Goal: Task Accomplishment & Management: Manage account settings

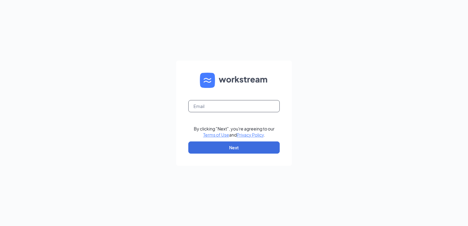
click at [239, 104] on input "text" at bounding box center [233, 106] width 91 height 12
type input "talent-triangle@arosacare.com"
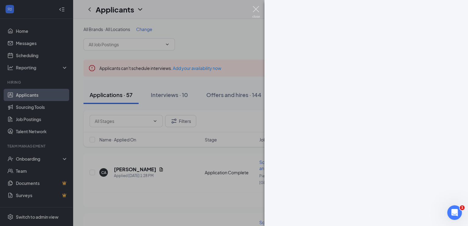
click at [257, 11] on img at bounding box center [256, 12] width 8 height 12
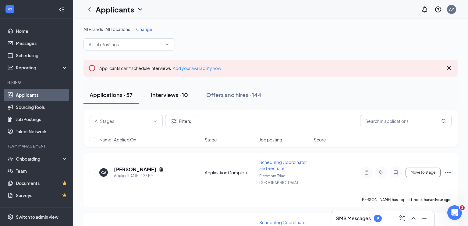
click at [167, 92] on div "Interviews · 10" at bounding box center [169, 95] width 37 height 8
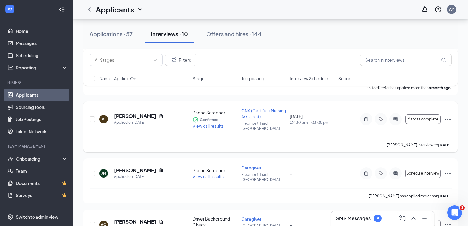
scroll to position [202, 0]
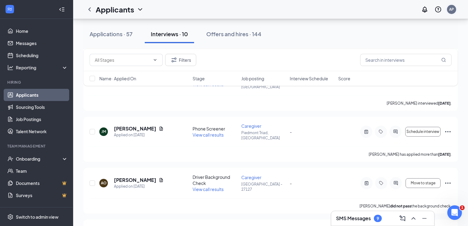
click at [450, 10] on div "AP" at bounding box center [451, 9] width 5 height 5
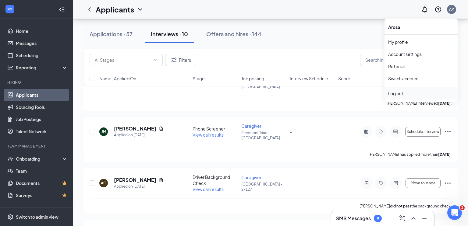
click at [403, 94] on div "Log out" at bounding box center [421, 93] width 66 height 6
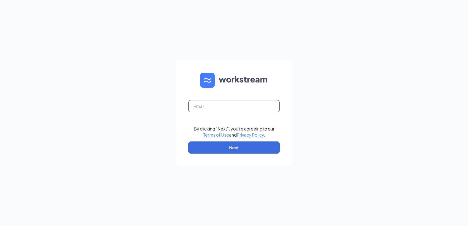
click at [236, 108] on input "text" at bounding box center [233, 106] width 91 height 12
type input "talent-triangle@arosacare.com"
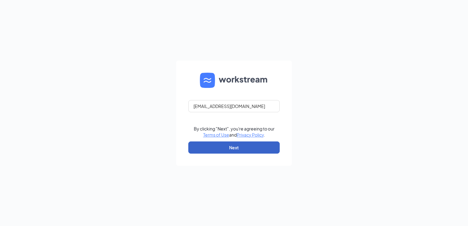
click at [239, 147] on button "Next" at bounding box center [233, 148] width 91 height 12
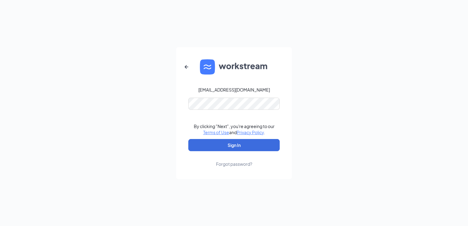
click at [242, 97] on form "talent-triangle@arosacare.com By clicking "Next", you're agreeing to our Terms …" at bounding box center [234, 113] width 116 height 132
click at [243, 148] on button "Sign In" at bounding box center [233, 145] width 91 height 12
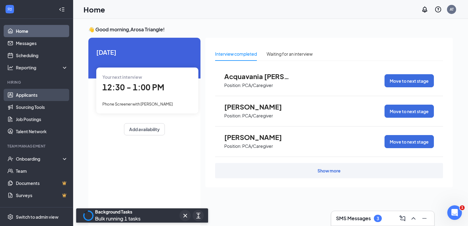
click at [30, 97] on link "Applicants" at bounding box center [42, 95] width 52 height 12
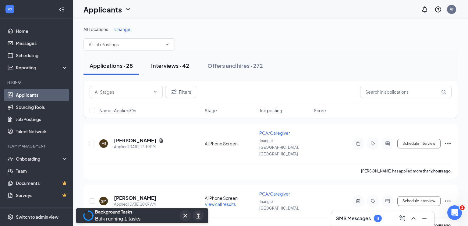
click at [189, 65] on div "Interviews · 42" at bounding box center [170, 66] width 38 height 8
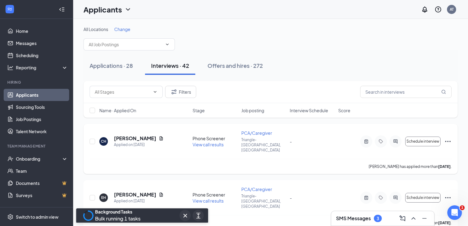
click at [221, 142] on span "View call results" at bounding box center [208, 144] width 31 height 5
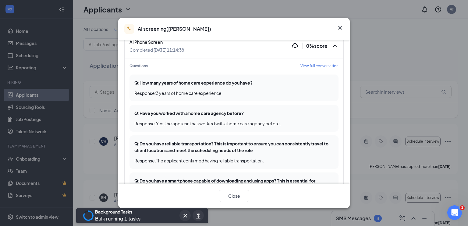
scroll to position [37, 0]
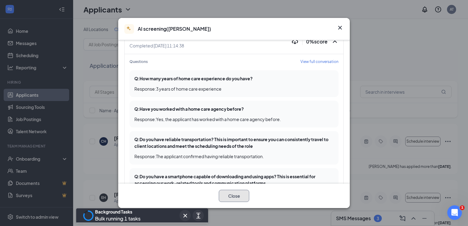
drag, startPoint x: 239, startPoint y: 199, endPoint x: 237, endPoint y: 194, distance: 5.2
click at [239, 199] on button "Close" at bounding box center [234, 196] width 30 height 12
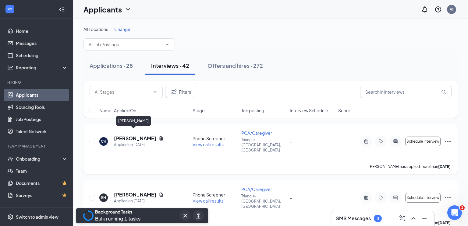
click at [138, 135] on h5 "CIERRA HART" at bounding box center [135, 138] width 42 height 7
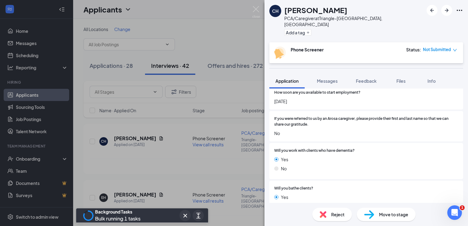
scroll to position [357, 0]
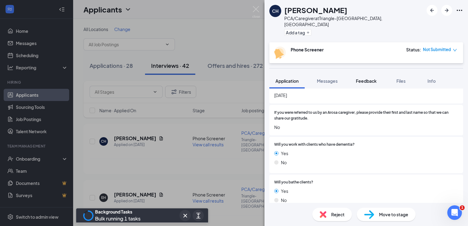
click at [377, 78] on span "Feedback" at bounding box center [366, 80] width 21 height 5
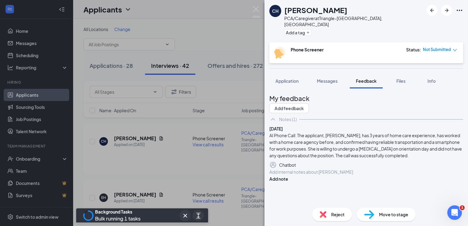
scroll to position [20, 0]
click at [355, 175] on div at bounding box center [366, 172] width 193 height 6
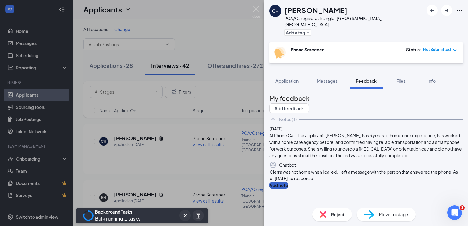
click at [288, 188] on button "Add note" at bounding box center [278, 185] width 19 height 7
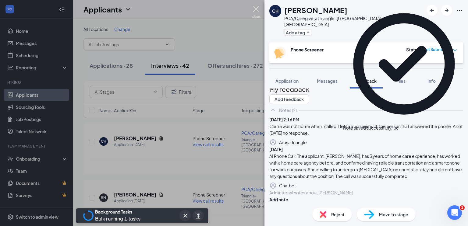
click at [256, 8] on img at bounding box center [256, 12] width 8 height 12
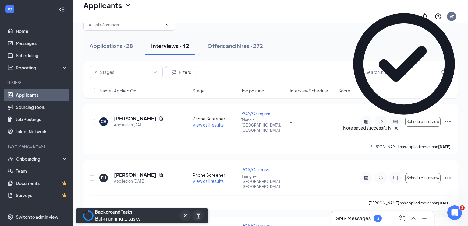
scroll to position [56, 0]
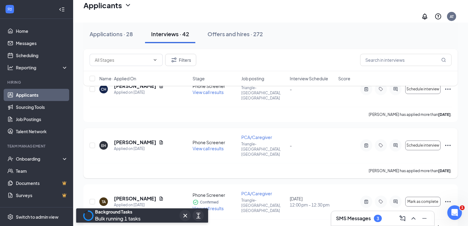
click at [206, 146] on span "View call results" at bounding box center [208, 148] width 31 height 5
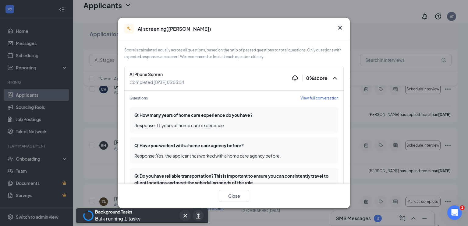
click at [342, 27] on icon "Cross" at bounding box center [339, 27] width 7 height 7
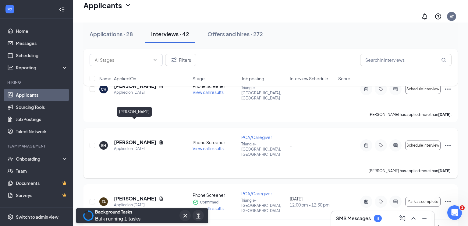
click at [134, 139] on h5 "Evelyn Hardnett" at bounding box center [135, 142] width 42 height 7
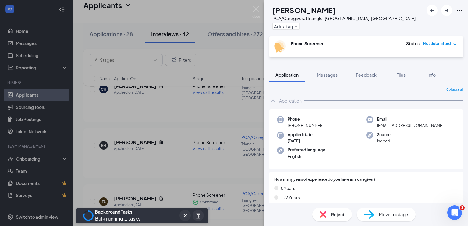
scroll to position [135, 0]
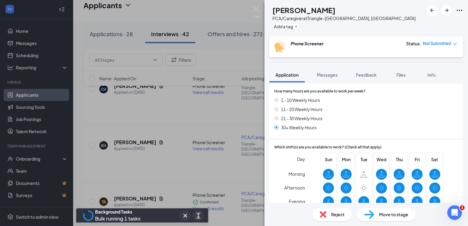
click at [437, 43] on span "Not Submitted" at bounding box center [437, 44] width 28 height 6
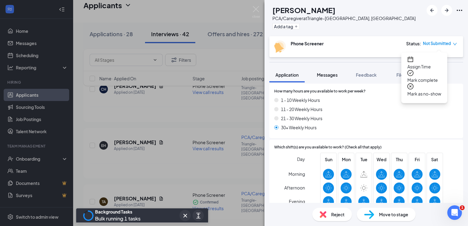
click at [329, 74] on span "Messages" at bounding box center [327, 74] width 21 height 5
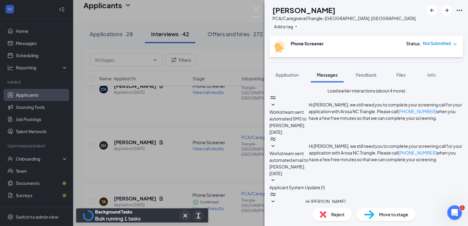
scroll to position [246, 0]
click at [367, 73] on span "Feedback" at bounding box center [366, 74] width 21 height 5
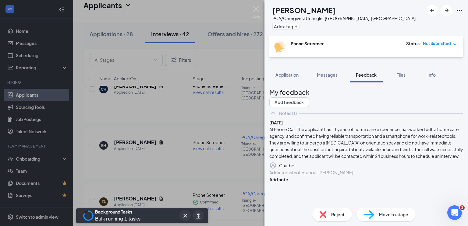
scroll to position [27, 0]
click at [329, 183] on div "Add internal notes about Evelyn Hardnett Add note" at bounding box center [366, 176] width 194 height 14
click at [331, 176] on div at bounding box center [366, 173] width 193 height 6
click at [288, 183] on button "Add note" at bounding box center [278, 179] width 19 height 7
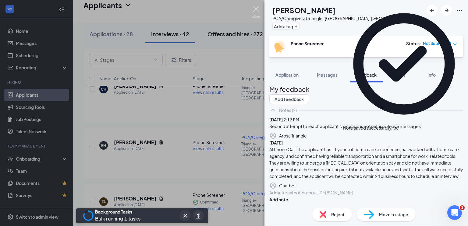
drag, startPoint x: 255, startPoint y: 9, endPoint x: 254, endPoint y: 35, distance: 25.9
click at [255, 9] on img at bounding box center [256, 12] width 8 height 12
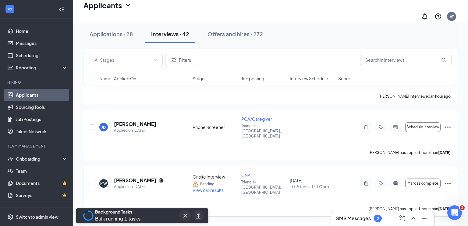
scroll to position [300, 0]
click at [207, 187] on span "View call results" at bounding box center [208, 189] width 31 height 5
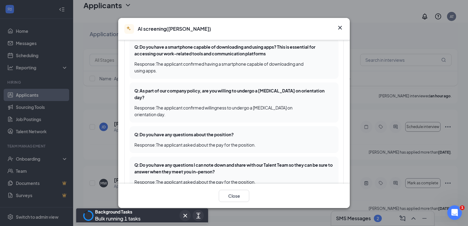
scroll to position [228, 0]
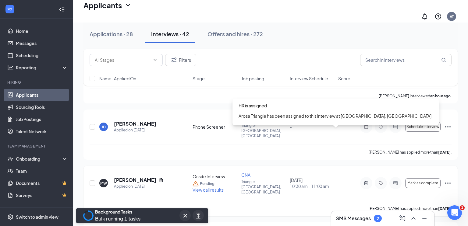
click at [314, 177] on div "September 18, 2025 10:30 am - 11:00 am" at bounding box center [312, 183] width 45 height 12
click at [307, 177] on div "September 18, 2025 10:30 am - 11:00 am" at bounding box center [312, 183] width 45 height 12
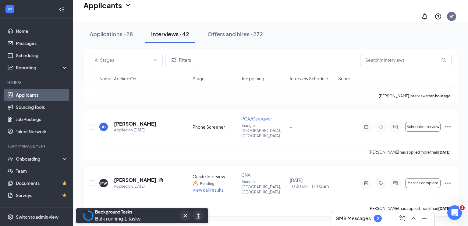
click at [213, 187] on span "View call results" at bounding box center [208, 189] width 31 height 5
